Goal: Use online tool/utility: Utilize a website feature to perform a specific function

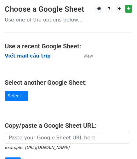
click at [16, 56] on strong "Viết mail câu trip" at bounding box center [28, 56] width 46 height 6
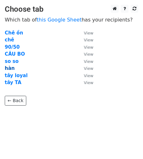
drag, startPoint x: 6, startPoint y: 65, endPoint x: 6, endPoint y: 68, distance: 3.2
click at [6, 65] on tbody "Chê ồn View chê View 90/50 View CÂU BO View so so View hàn View tây loyal View…" at bounding box center [49, 57] width 88 height 57
click at [5, 69] on strong "hàn" at bounding box center [10, 68] width 10 height 6
click at [7, 69] on strong "hàn" at bounding box center [10, 68] width 10 height 6
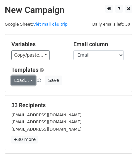
click at [29, 78] on link "Load..." at bounding box center [23, 80] width 24 height 10
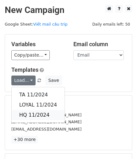
click at [34, 113] on link "HQ 11/2024" at bounding box center [38, 115] width 53 height 10
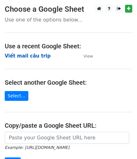
click at [27, 54] on strong "Viết mail câu trip" at bounding box center [28, 56] width 46 height 6
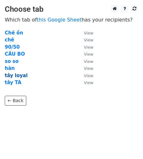
click at [16, 77] on strong "tây loyal" at bounding box center [16, 76] width 23 height 6
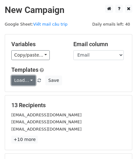
click at [30, 78] on link "Load..." at bounding box center [23, 80] width 24 height 10
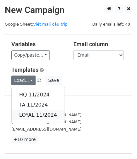
click at [44, 112] on link "LOYAL 11/2024" at bounding box center [38, 115] width 53 height 10
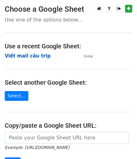
click at [35, 57] on strong "Viết mail câu trip" at bounding box center [28, 56] width 46 height 6
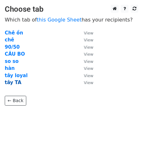
click at [10, 80] on strong "tây TA" at bounding box center [13, 83] width 17 height 6
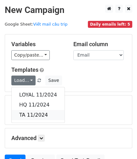
click at [27, 115] on link "TA 11/2024" at bounding box center [38, 115] width 53 height 10
